Goal: Task Accomplishment & Management: Use online tool/utility

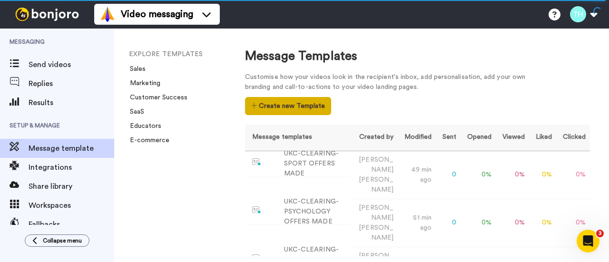
click at [268, 106] on button "Create new Template" at bounding box center [288, 106] width 86 height 18
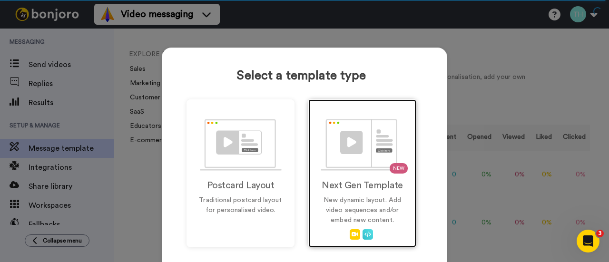
click at [339, 190] on h2 "Next Gen Template" at bounding box center [362, 185] width 88 height 10
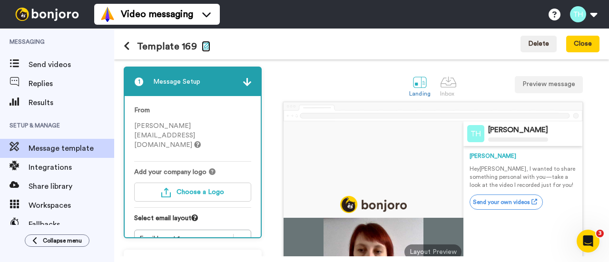
click at [206, 43] on icon "button" at bounding box center [206, 46] width 9 height 8
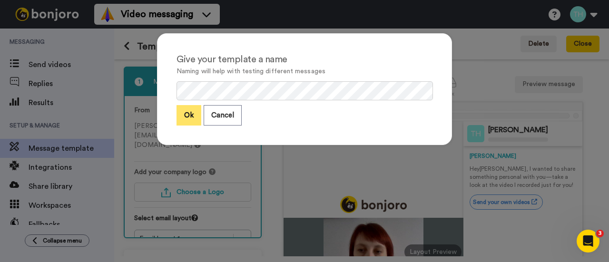
click at [179, 114] on button "Ok" at bounding box center [189, 115] width 25 height 20
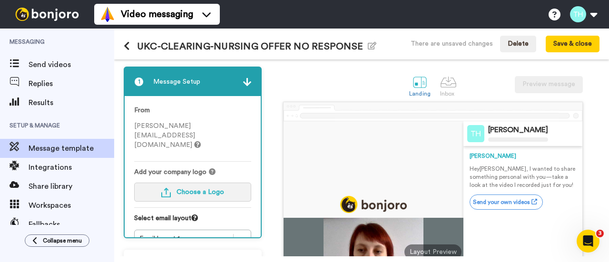
click at [170, 188] on img "button" at bounding box center [166, 193] width 10 height 10
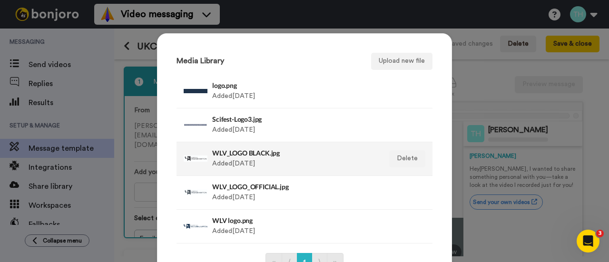
drag, startPoint x: 252, startPoint y: 162, endPoint x: 279, endPoint y: 166, distance: 26.9
click at [253, 162] on div "WLV_LOGO BLACK.jpg Added 3 yr ago" at bounding box center [294, 159] width 164 height 24
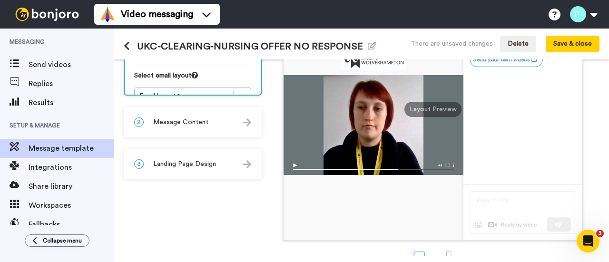
scroll to position [95, 0]
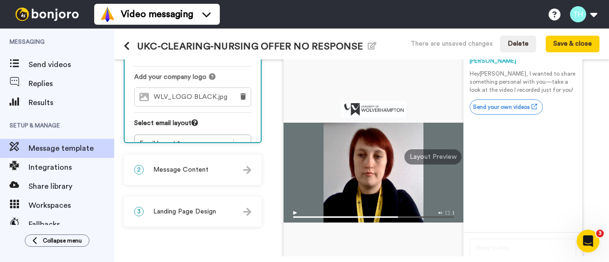
click at [187, 165] on div "2 Message Content" at bounding box center [193, 170] width 136 height 29
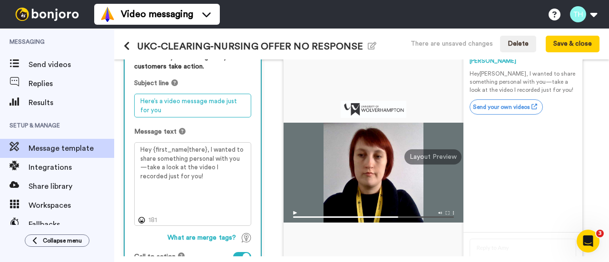
click at [180, 107] on textarea "Here’s a video message made just for you" at bounding box center [192, 106] width 117 height 24
click at [180, 106] on textarea "Here’s a video message made just for you" at bounding box center [192, 106] width 117 height 24
click at [161, 106] on textarea "Here’s a video message made just for you" at bounding box center [192, 106] width 117 height 24
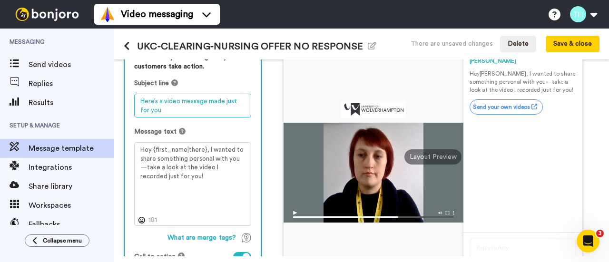
click at [161, 106] on textarea "Here’s a video message made just for you" at bounding box center [192, 106] width 117 height 24
paste textarea "Congratulations from WLV School of Pharmacy."
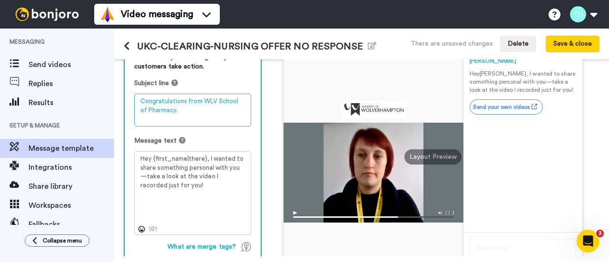
click at [161, 106] on textarea "Congratulations from WLV School of Pharmacy." at bounding box center [192, 110] width 117 height 33
click at [191, 108] on textarea "Congratulations from WLV School of Pharmacy." at bounding box center [192, 110] width 117 height 33
click at [188, 101] on textarea "Congratulations from WLV School of Pharmacy." at bounding box center [192, 110] width 117 height 33
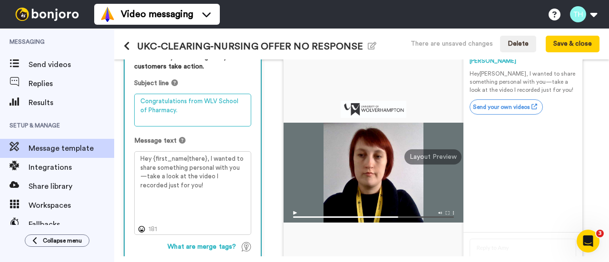
click at [188, 101] on textarea "Congratulations from WLV School of Pharmacy." at bounding box center [192, 110] width 117 height 33
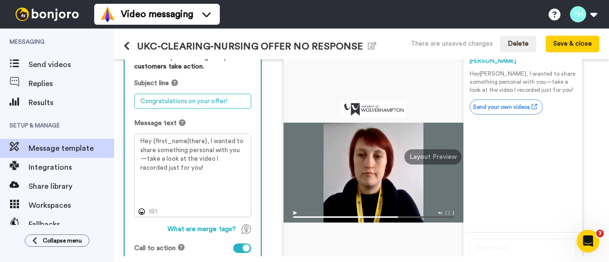
type textarea "Congratulations on your offer!"
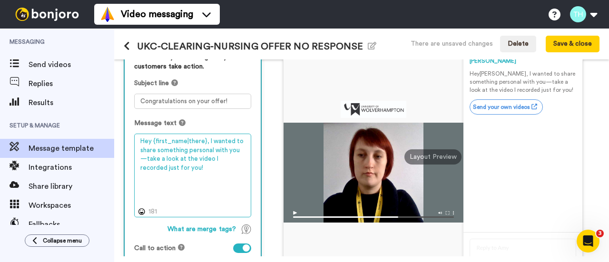
click at [209, 178] on textarea "Hey {first_name|there}, I wanted to share something personal with you—take a lo…" at bounding box center [192, 175] width 117 height 83
click at [196, 171] on textarea "Hey {first_name|there}, I wanted to share something personal with you—take a lo…" at bounding box center [192, 175] width 117 height 83
